Goal: Task Accomplishment & Management: Manage account settings

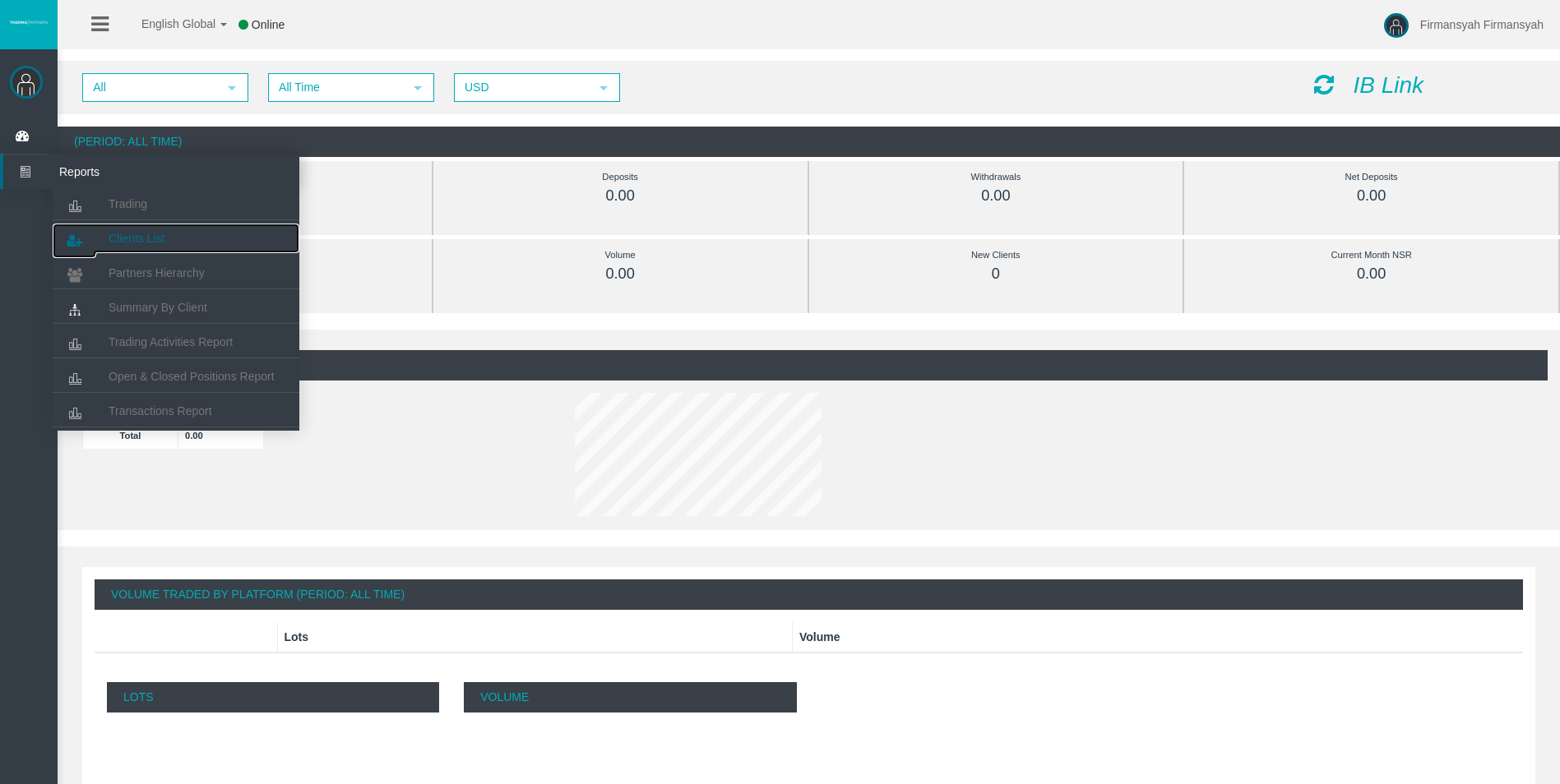
click at [167, 232] on link "Clients List" at bounding box center [175, 238] width 246 height 30
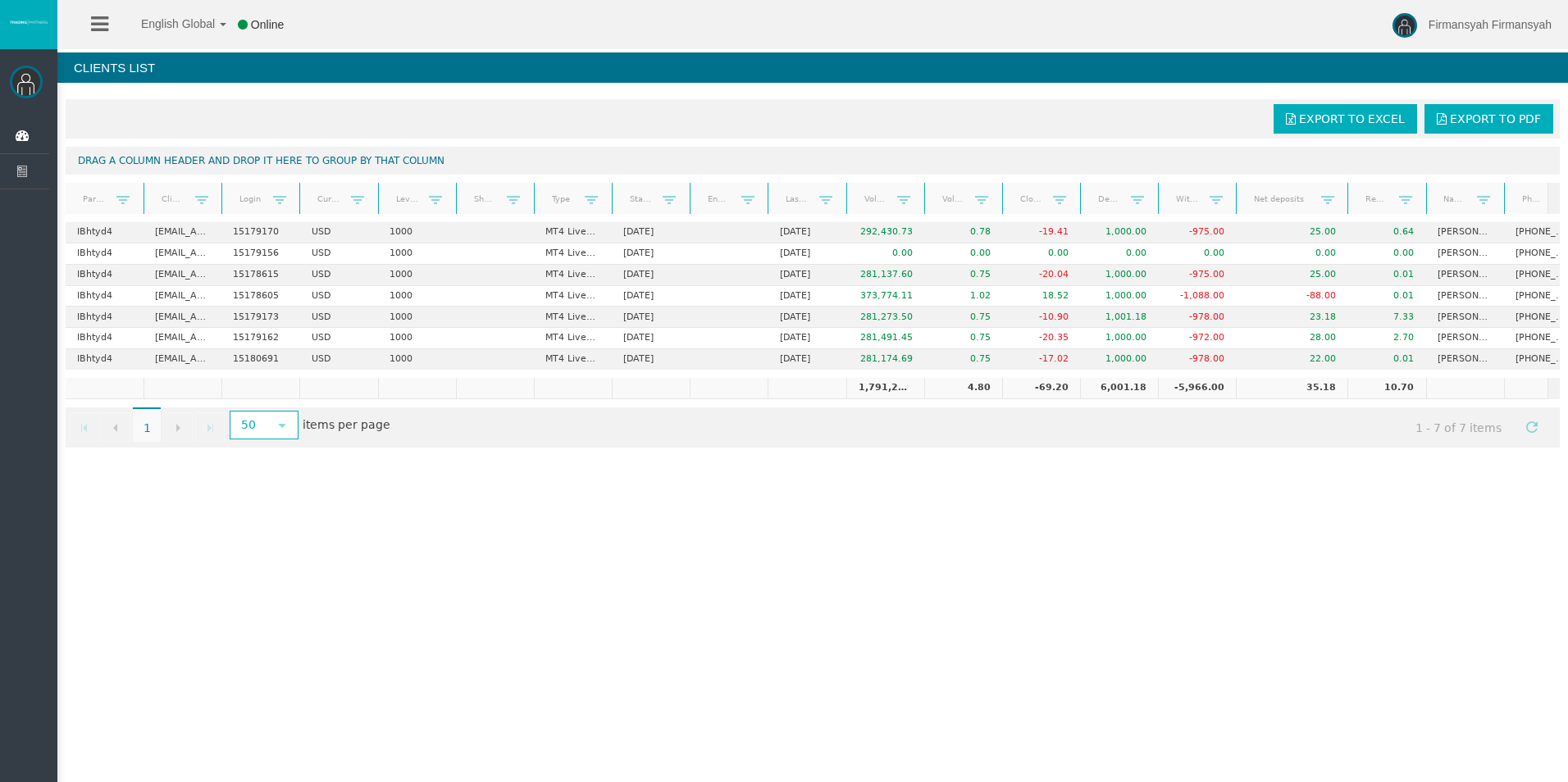
drag, startPoint x: 1300, startPoint y: 192, endPoint x: 1336, endPoint y: 191, distance: 36.0
click at [1336, 191] on div "Partner code Client Login Currency Leverage Short Code Type Start Date End Date…" at bounding box center [807, 198] width 1483 height 31
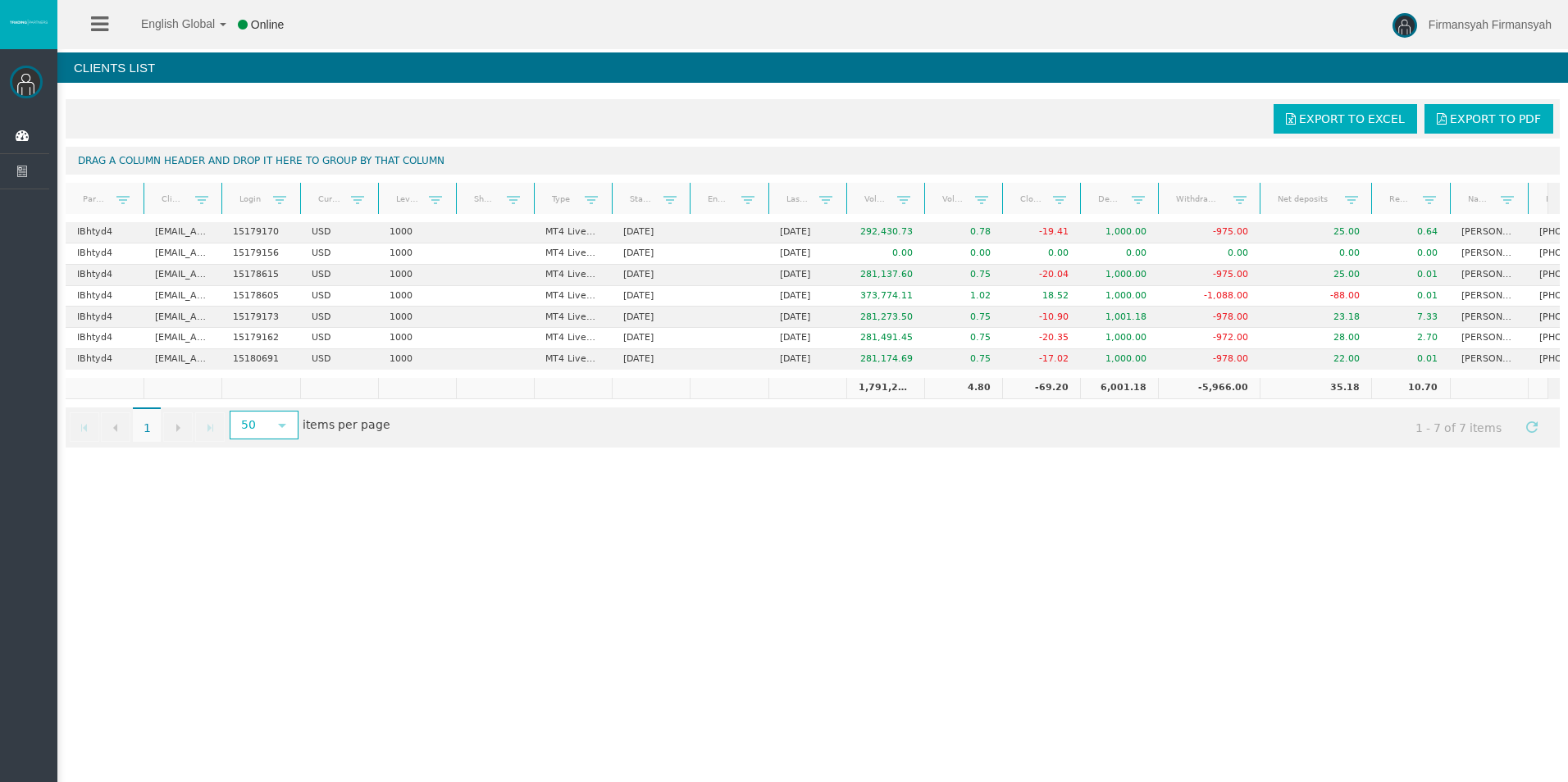
drag, startPoint x: 1235, startPoint y: 183, endPoint x: 1259, endPoint y: 188, distance: 24.5
click at [1259, 188] on div "Partner code Client Login Currency Leverage Short Code Type Start Date End Date…" at bounding box center [807, 198] width 1483 height 31
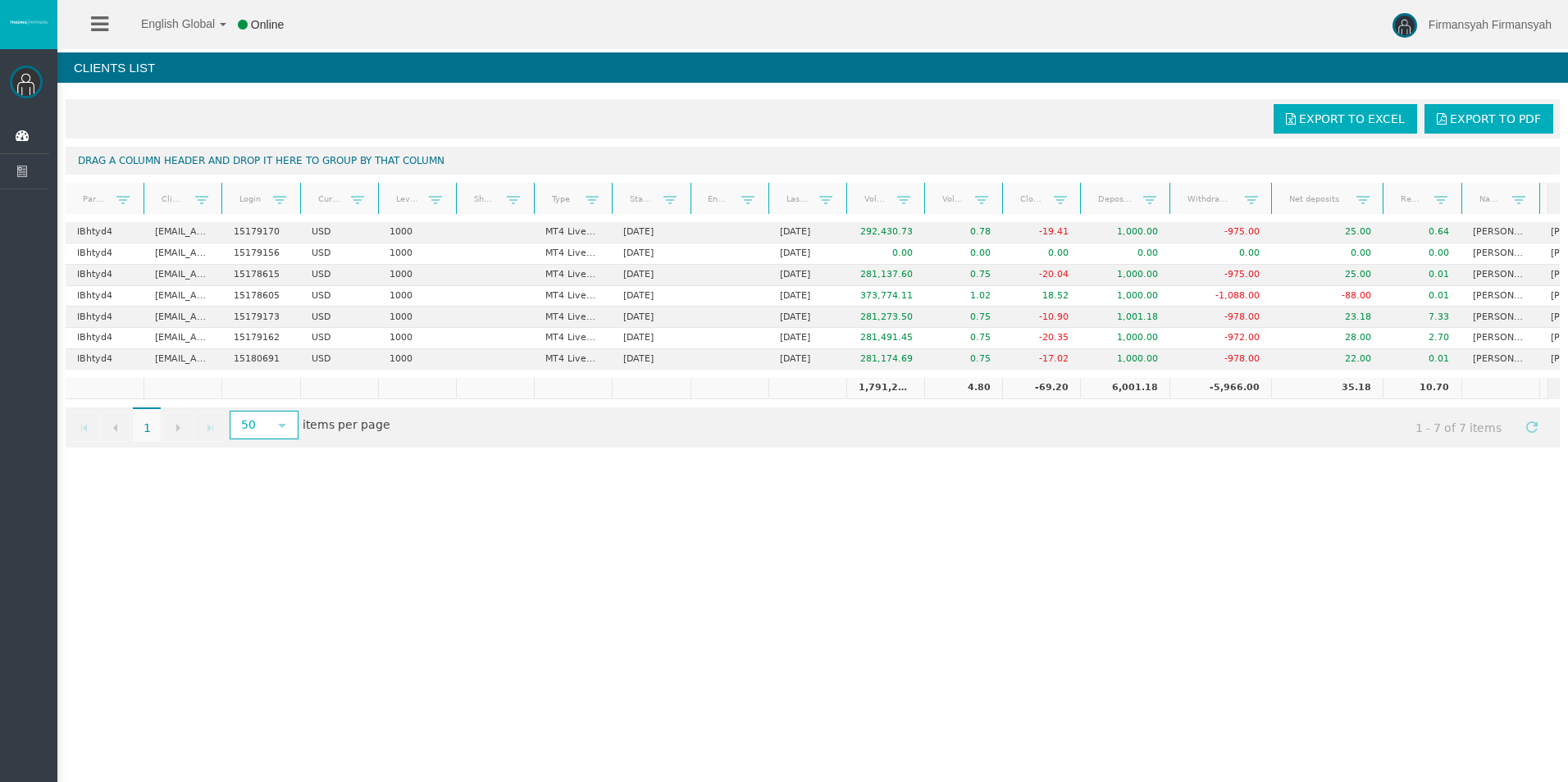
drag, startPoint x: 1159, startPoint y: 193, endPoint x: 1174, endPoint y: 191, distance: 15.1
click at [1174, 191] on div "Partner code Client Login Currency Leverage Short Code Type Start Date End Date…" at bounding box center [807, 198] width 1483 height 31
drag, startPoint x: 1462, startPoint y: 190, endPoint x: 1496, endPoint y: 193, distance: 34.1
click at [1496, 193] on div "Partner code Client Login Currency Leverage Short Code Type Start Date End Date…" at bounding box center [807, 198] width 1483 height 31
click at [13, 432] on ul "Dashboard Reports Trading Clients List Partners Hierarchy" at bounding box center [24, 485] width 49 height 733
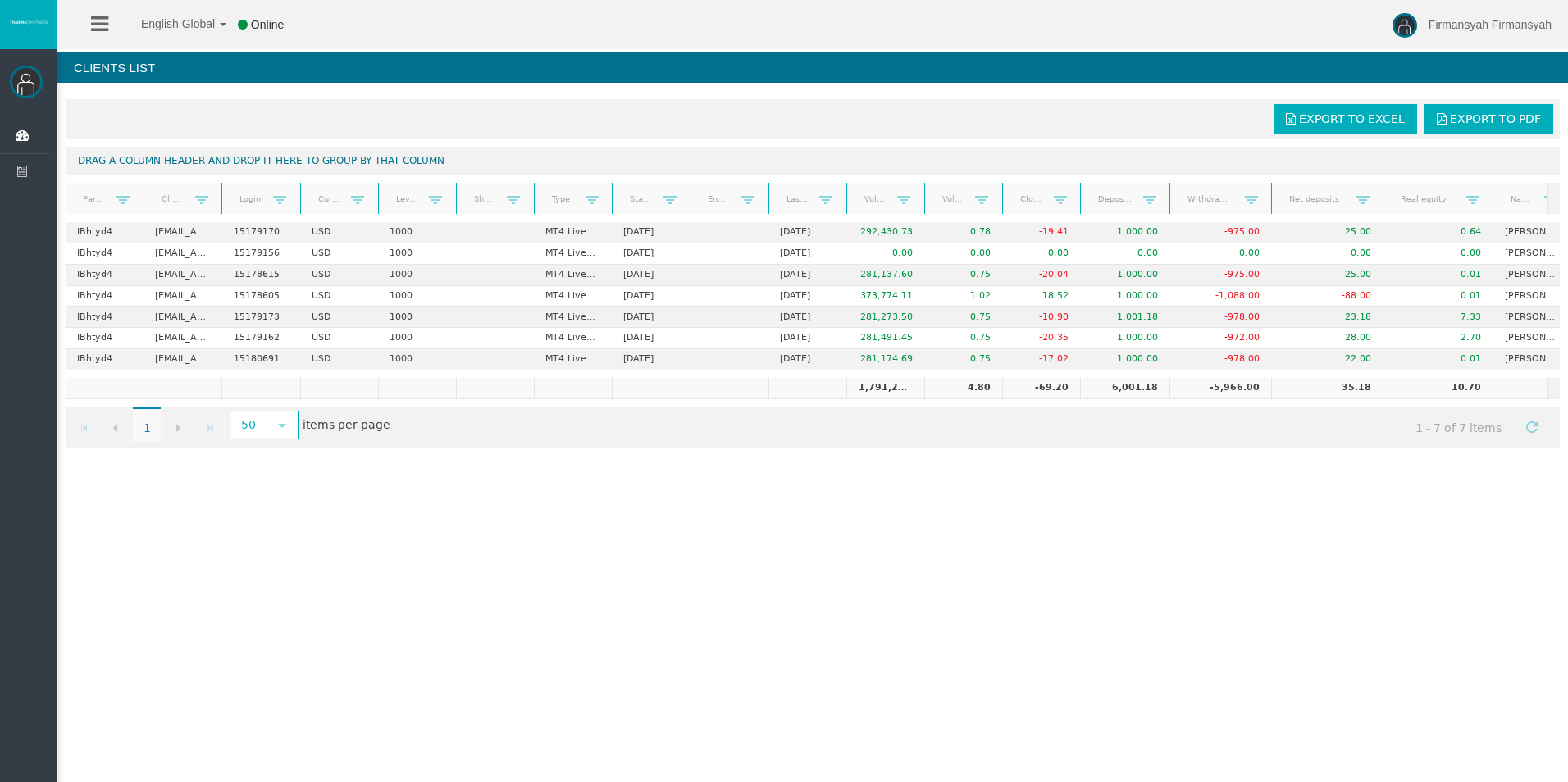
click at [879, 583] on div "English Global 简体中文 English Global 日本語 한국어 Online Firmansyah Firmansyah Help Lo…" at bounding box center [784, 391] width 1568 height 782
